Goal: Task Accomplishment & Management: Complete application form

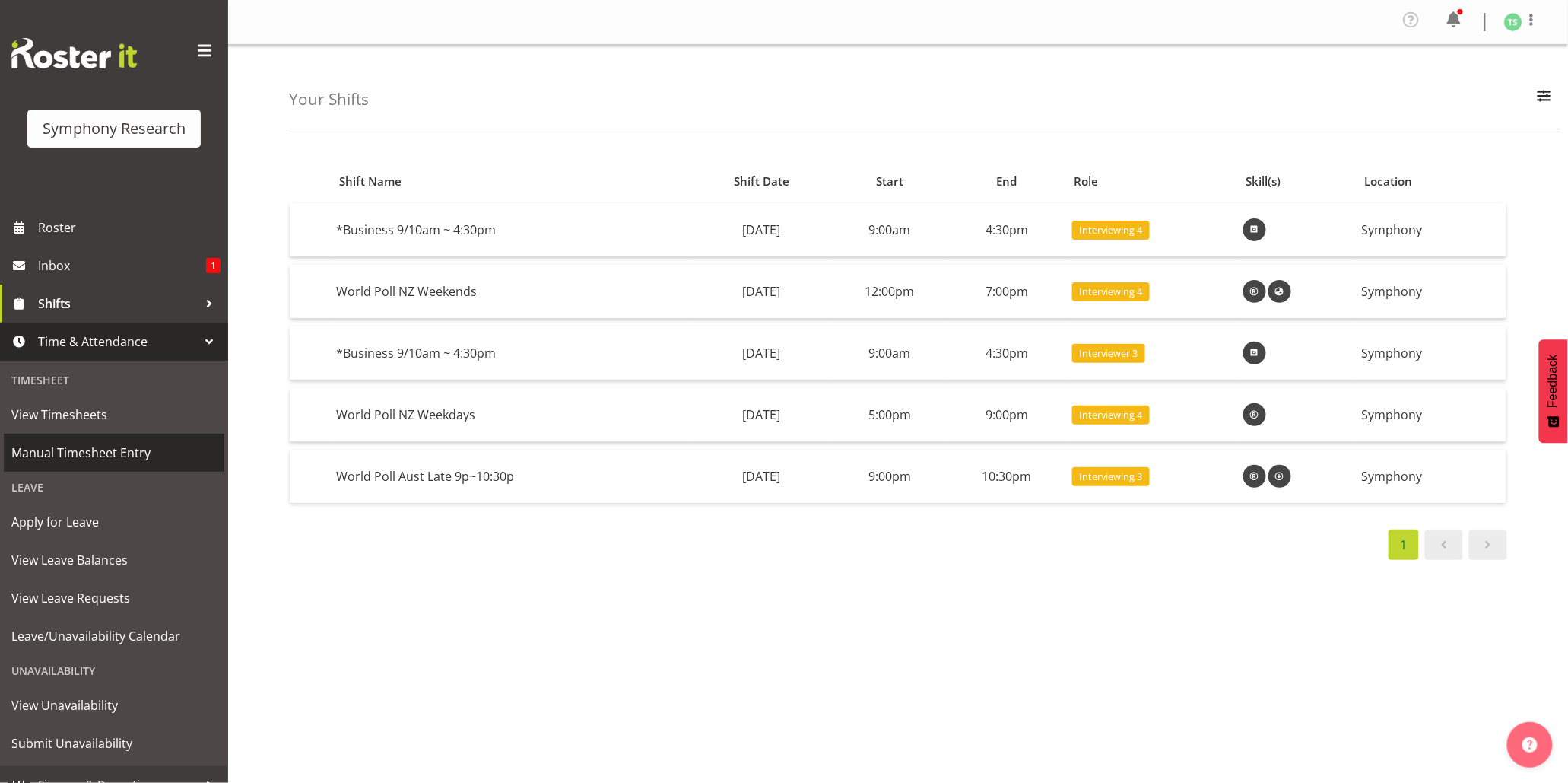
click at [76, 445] on span "Manual Timesheet Entry" at bounding box center [113, 453] width 205 height 23
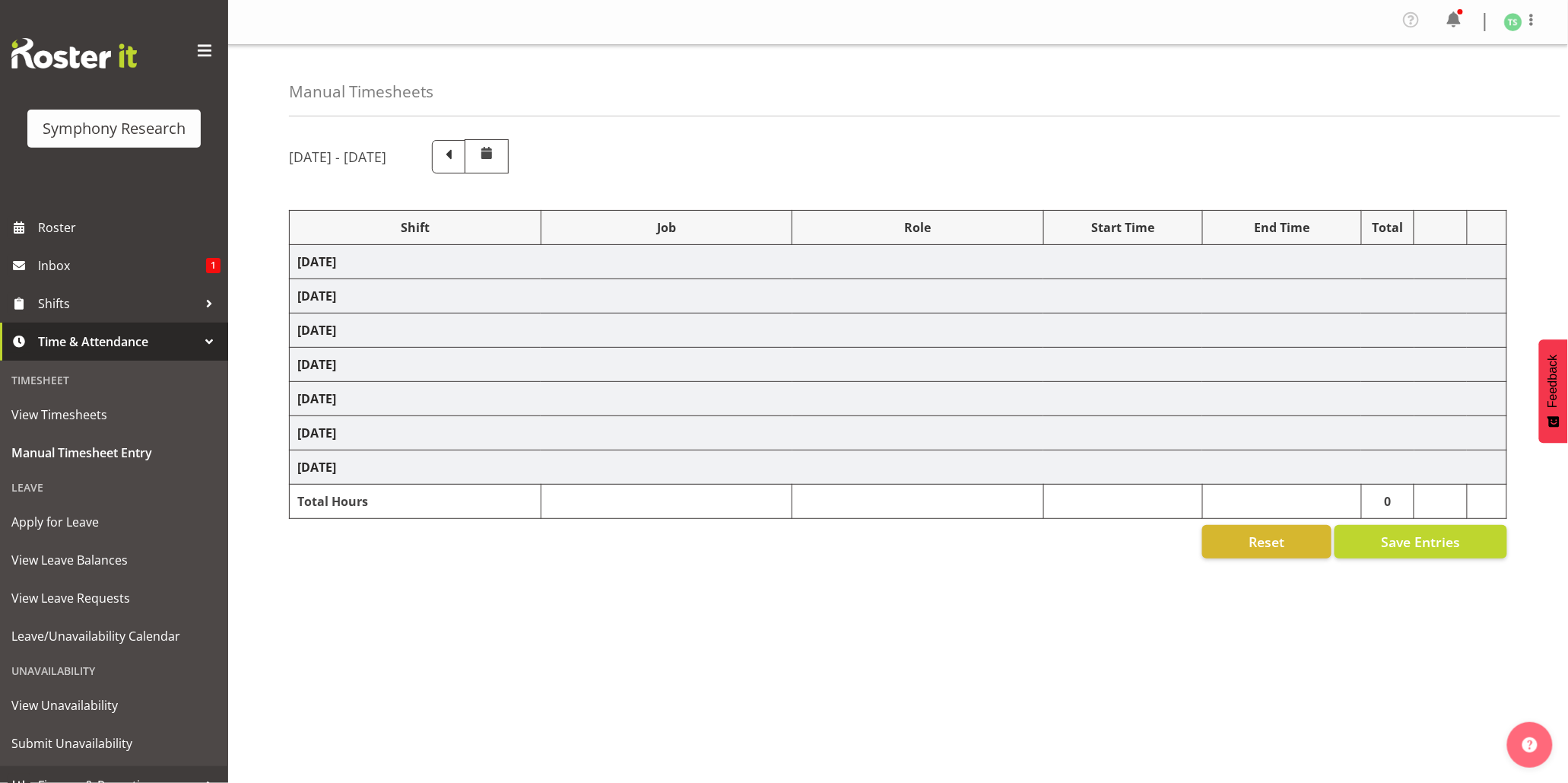
select select "56692"
select select "10499"
select select "47"
select select "48116"
select select "9426"
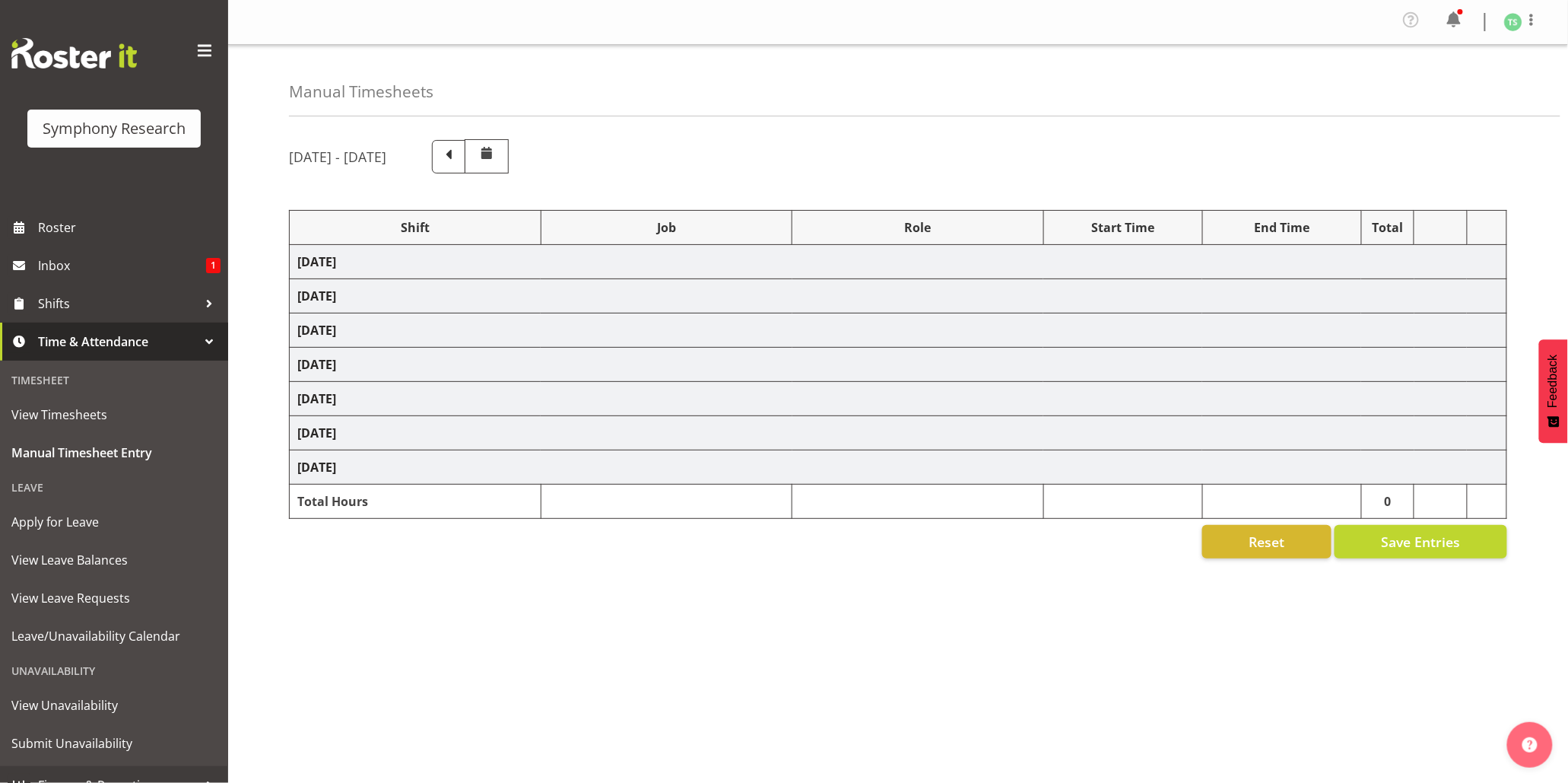
select select "47"
select select "56692"
select select "10499"
select select "47"
select select "56692"
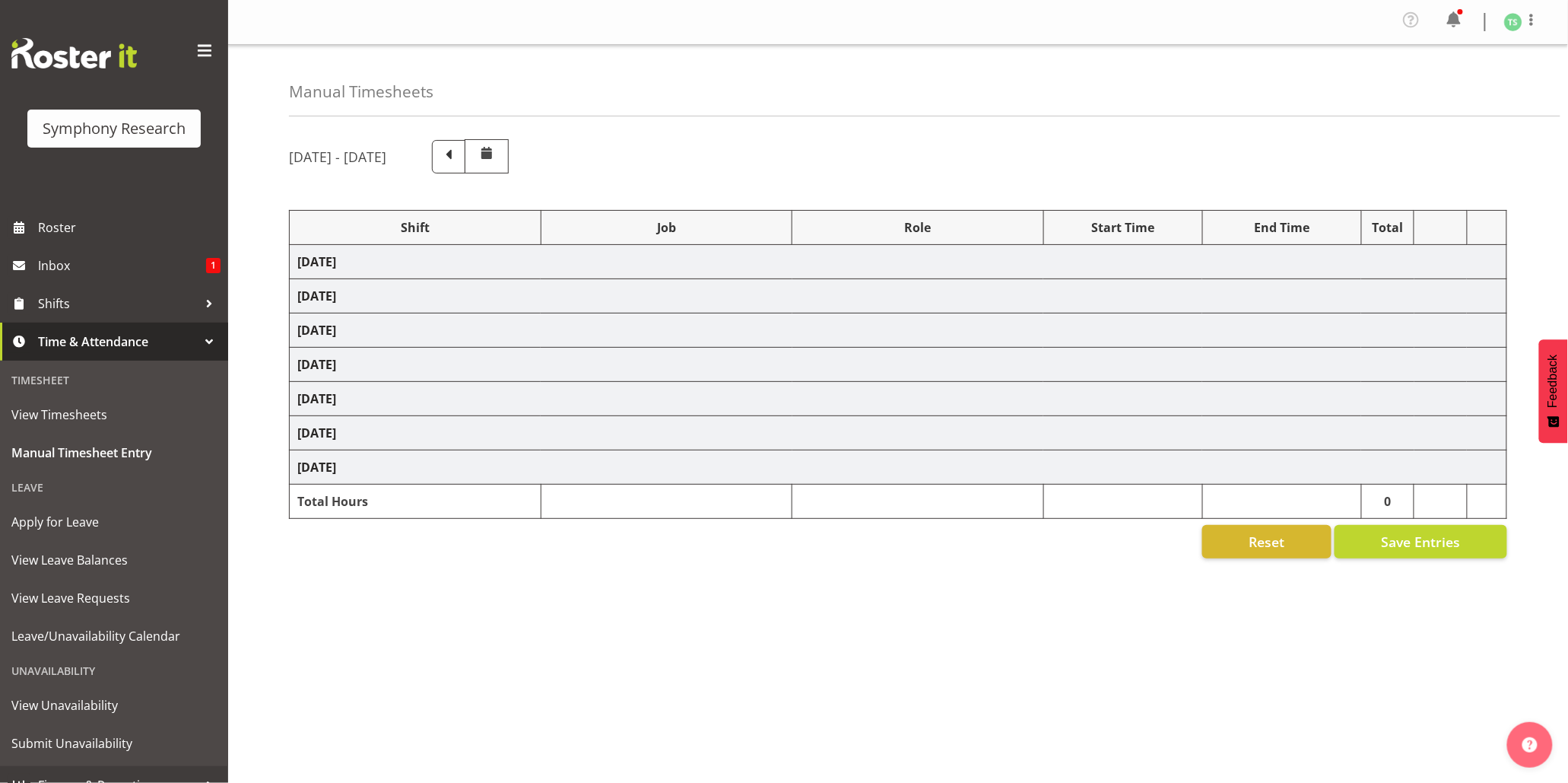
select select "10499"
select select "47"
select select "26078"
select select "10587"
select select "26078"
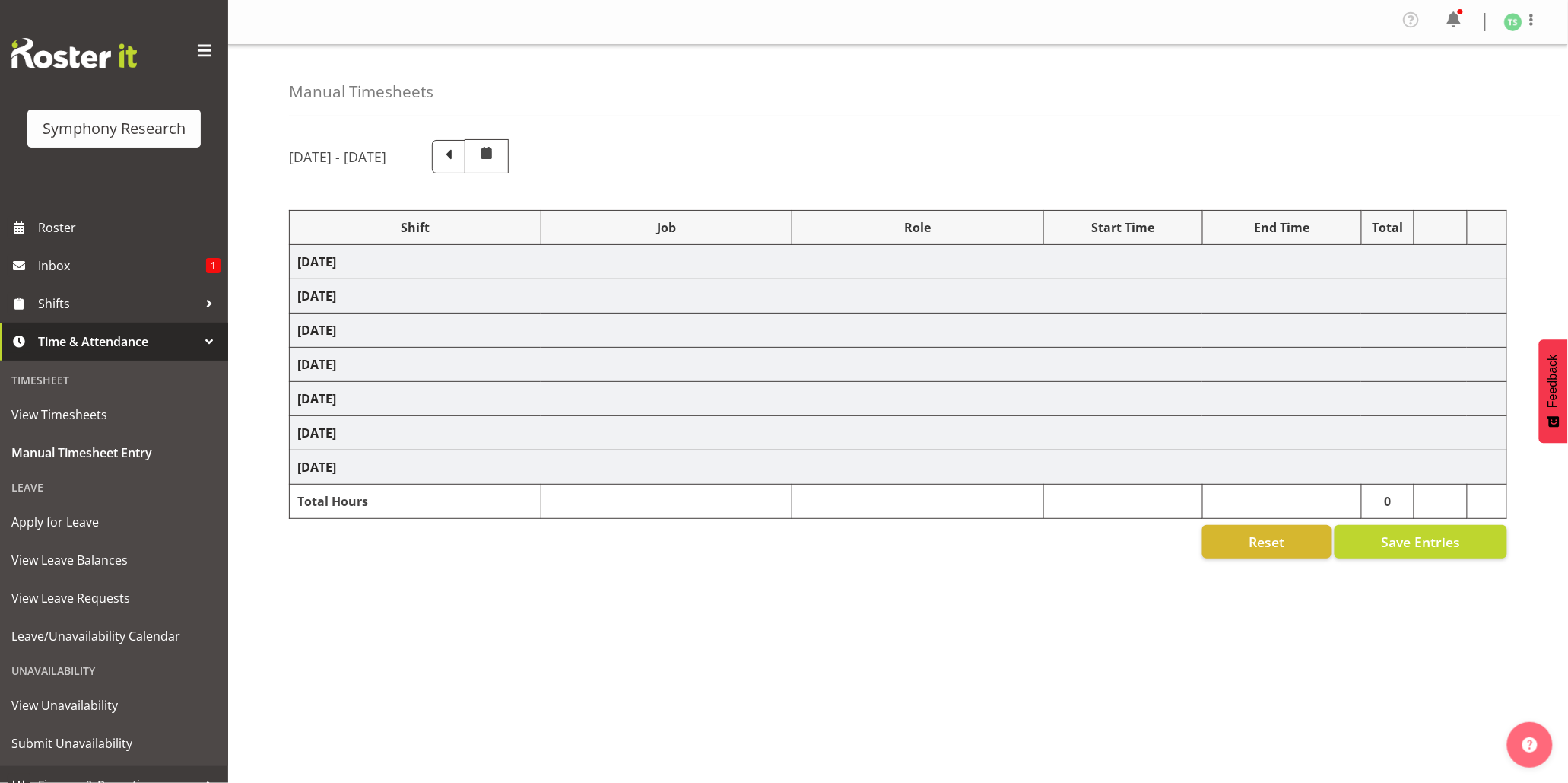
select select "10587"
select select "47"
select select "56692"
select select "10499"
select select "47"
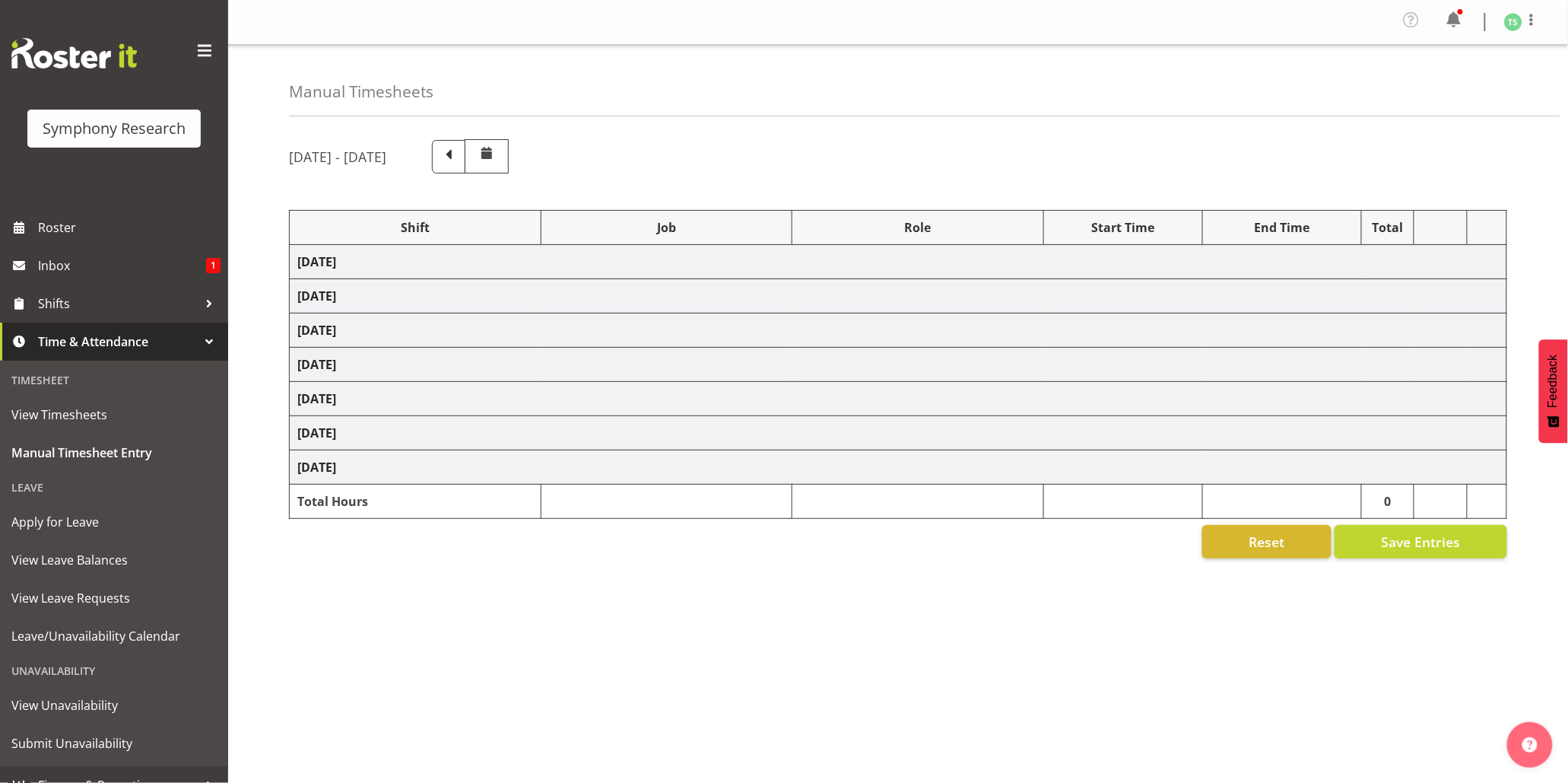
select select "26078"
select select "10587"
select select "47"
select select "26078"
select select "10587"
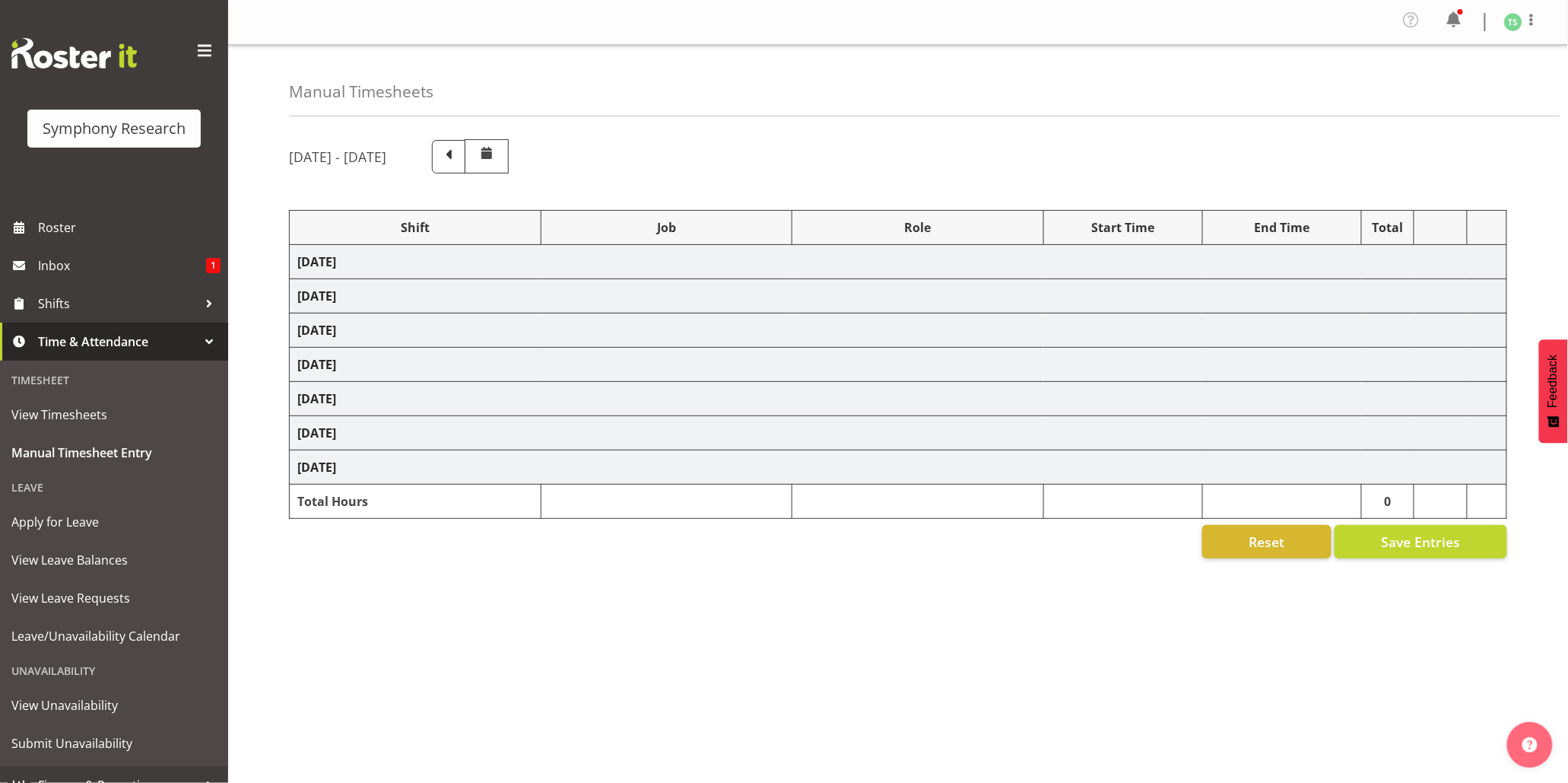
select select "47"
select select "26078"
select select "10499"
select select "47"
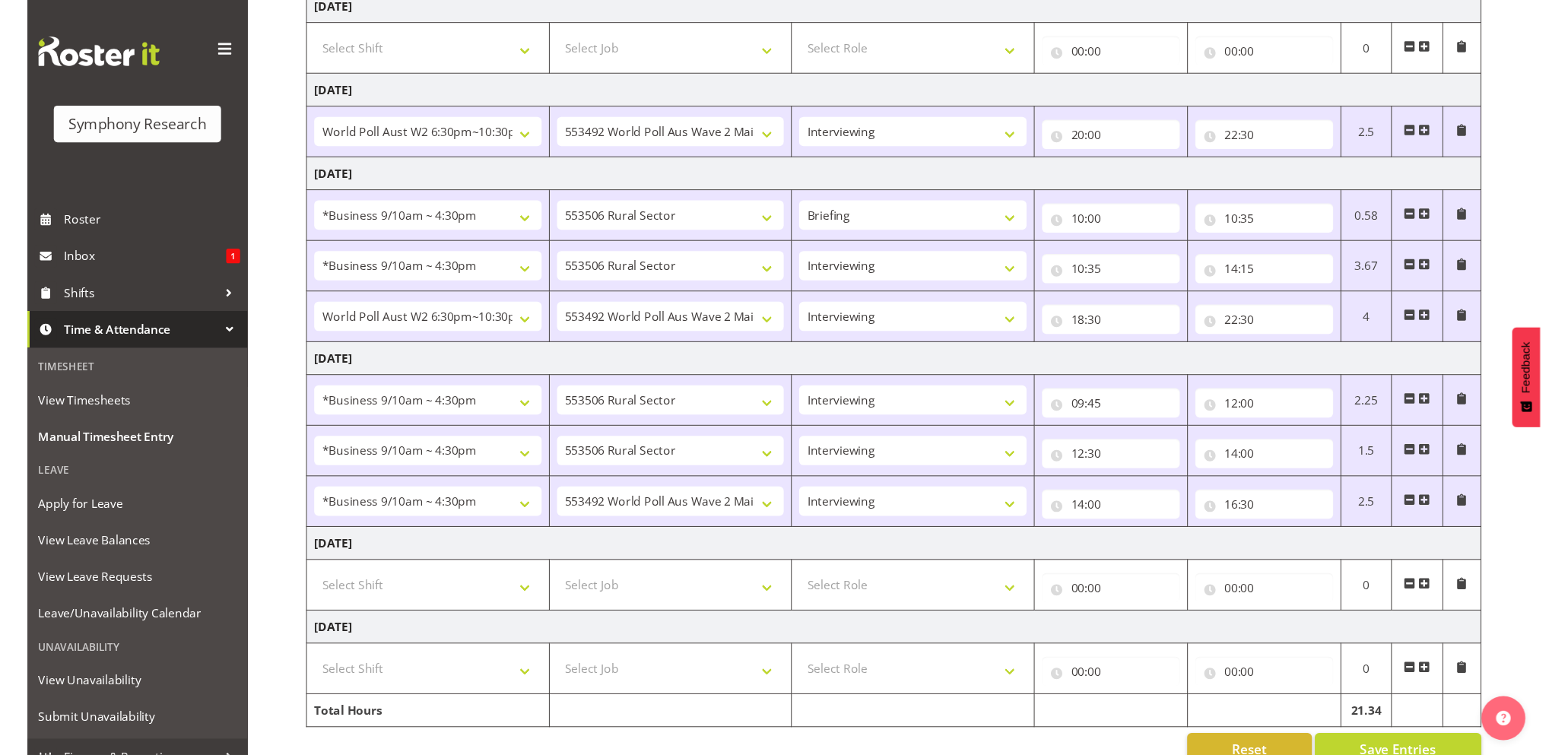
scroll to position [491, 0]
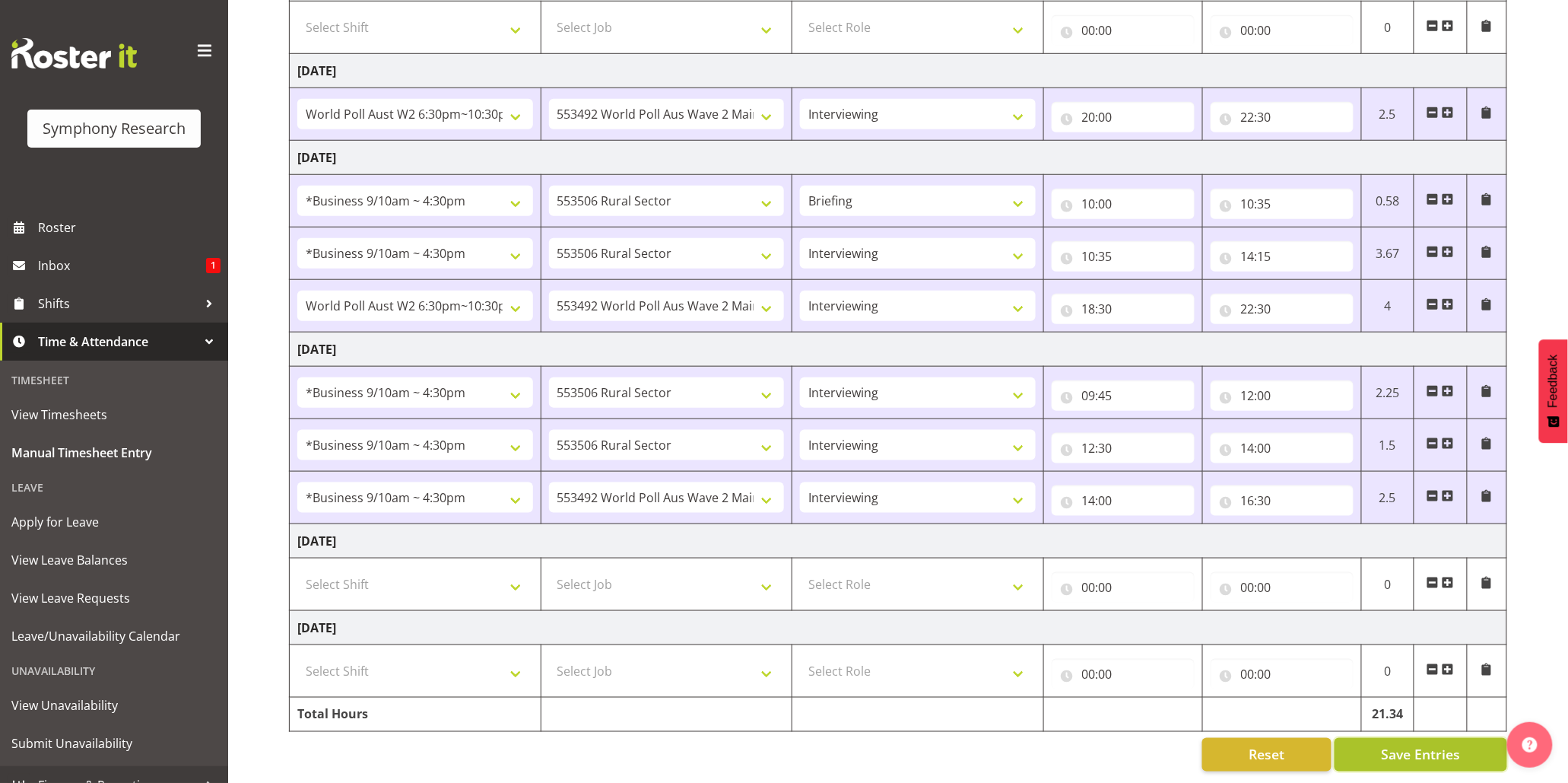
click at [1425, 745] on span "Save Entries" at bounding box center [1420, 754] width 79 height 20
